Goal: Navigation & Orientation: Understand site structure

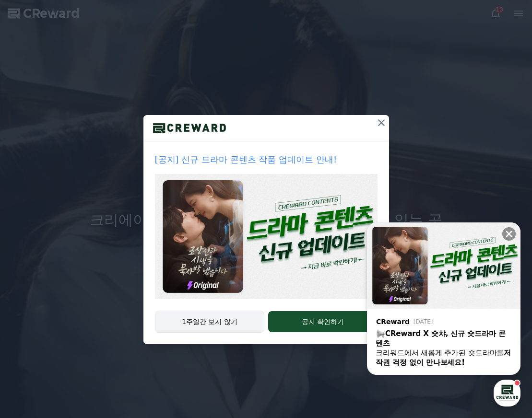
click at [201, 322] on button "1주일간 보지 않기" at bounding box center [210, 322] width 110 height 22
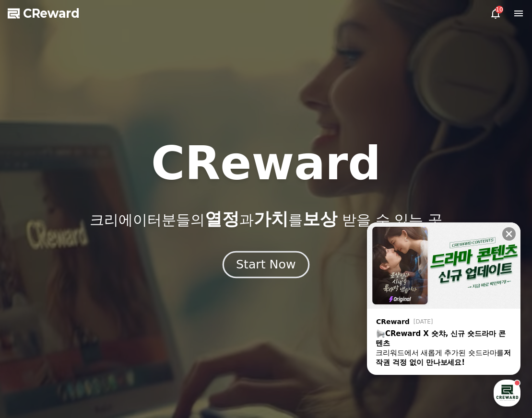
click at [257, 256] on button "Start Now" at bounding box center [265, 264] width 87 height 27
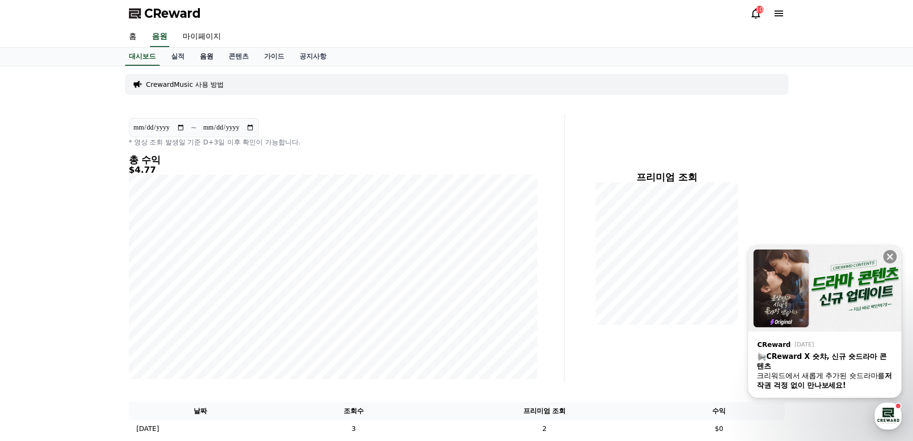
click at [203, 53] on link "음원" at bounding box center [206, 56] width 29 height 18
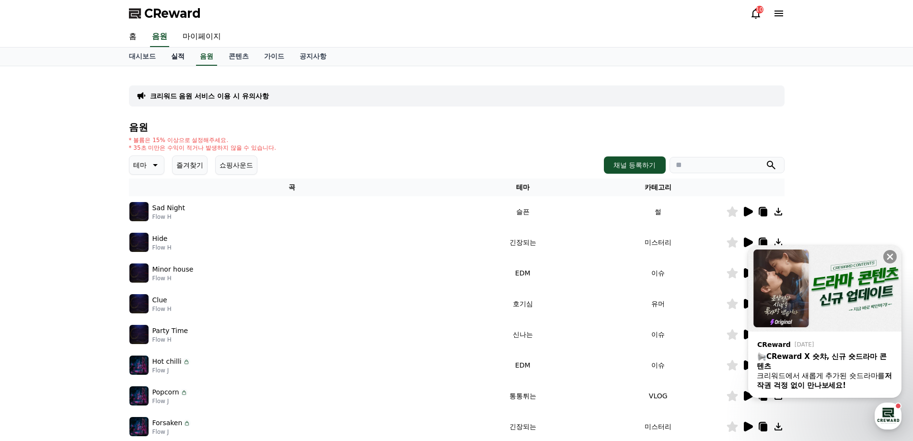
click at [177, 58] on link "실적" at bounding box center [178, 56] width 29 height 18
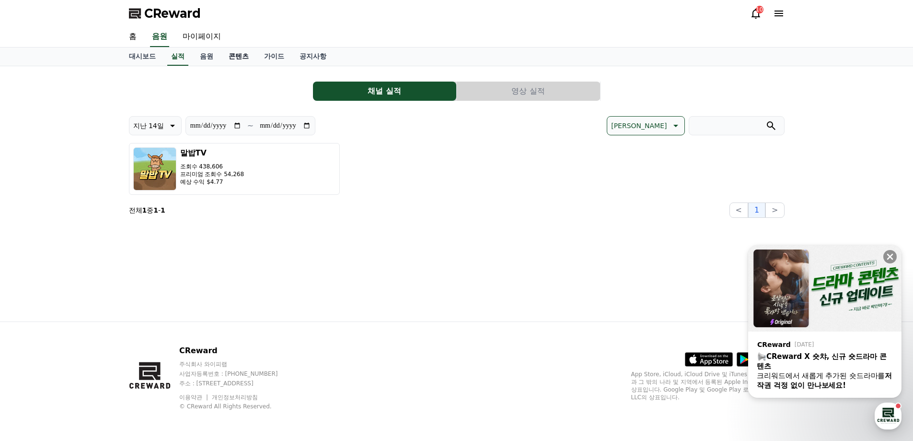
click at [238, 55] on link "콘텐츠" at bounding box center [238, 56] width 35 height 18
